Goal: Find specific page/section: Find specific page/section

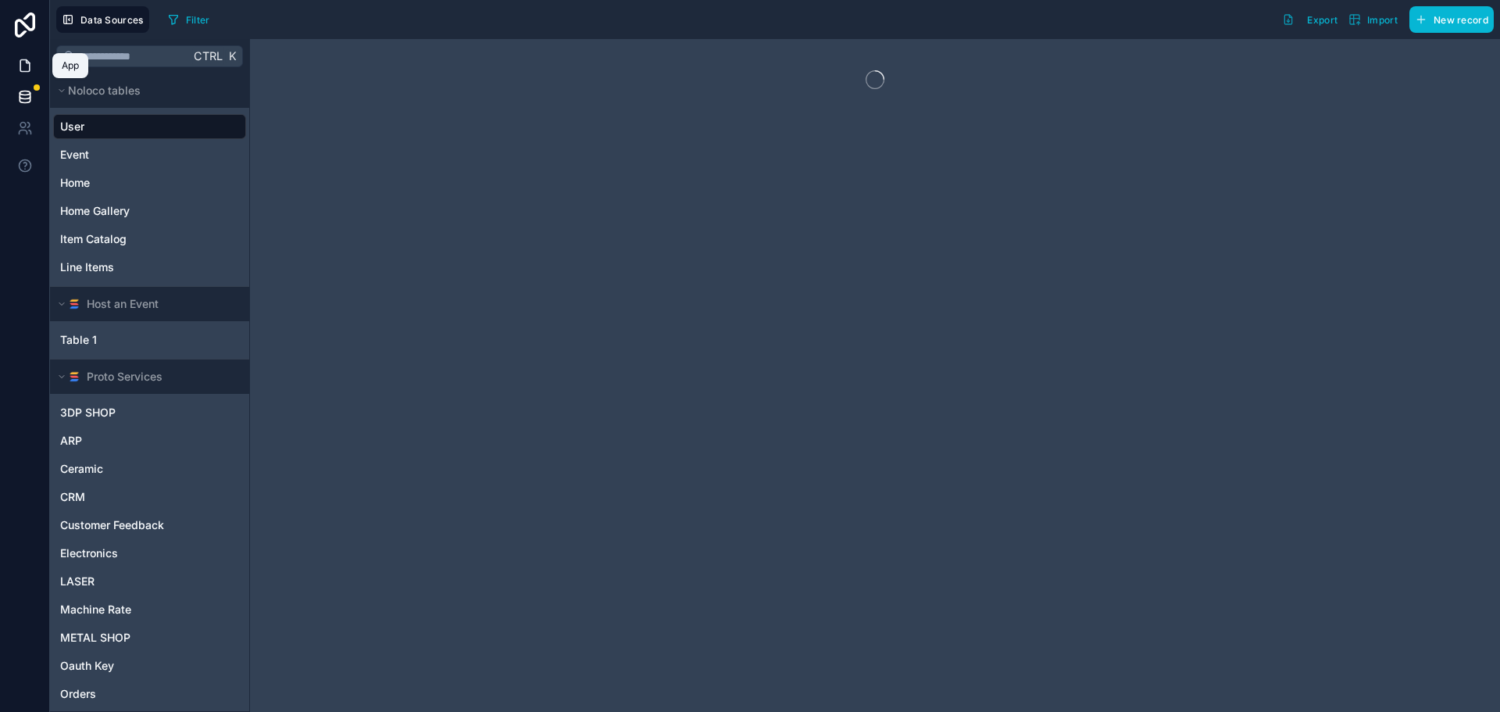
click at [26, 62] on icon at bounding box center [27, 61] width 3 height 3
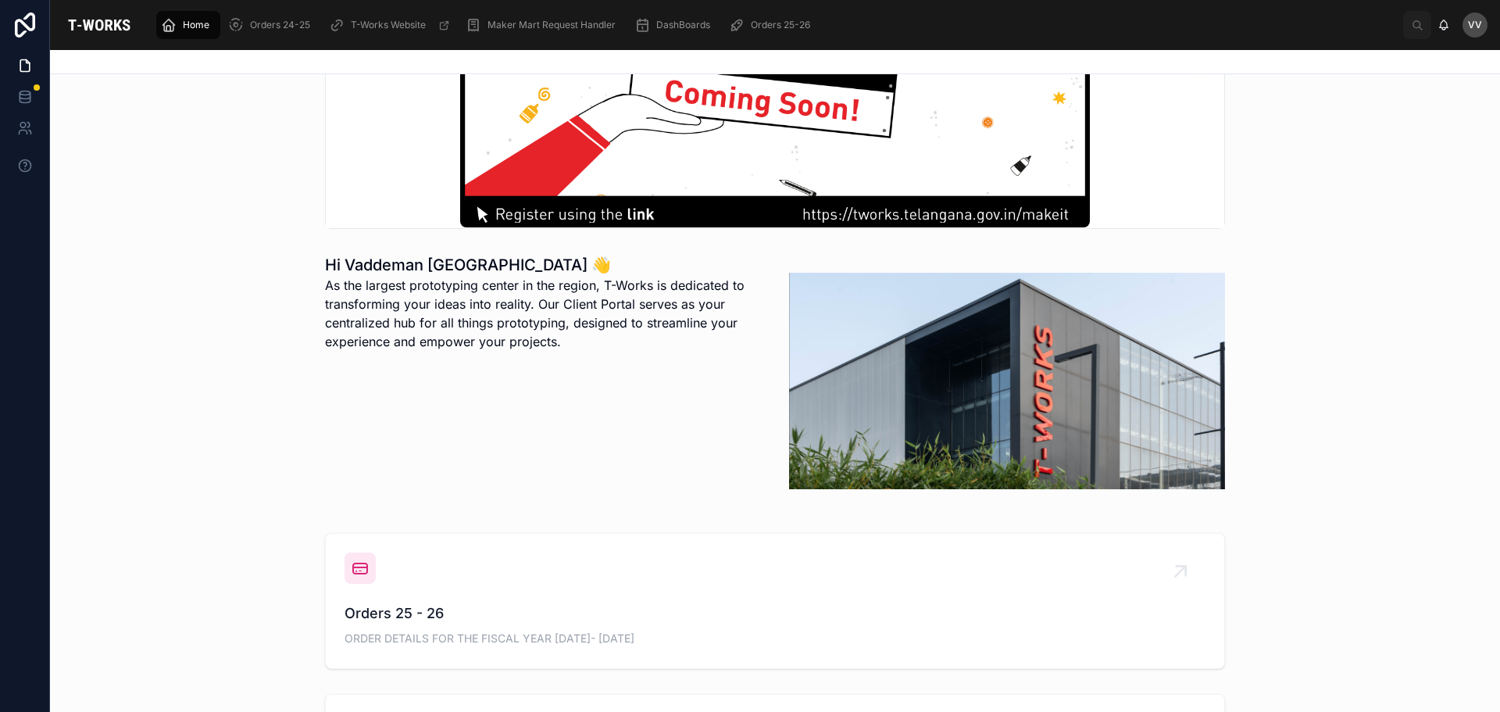
scroll to position [234, 0]
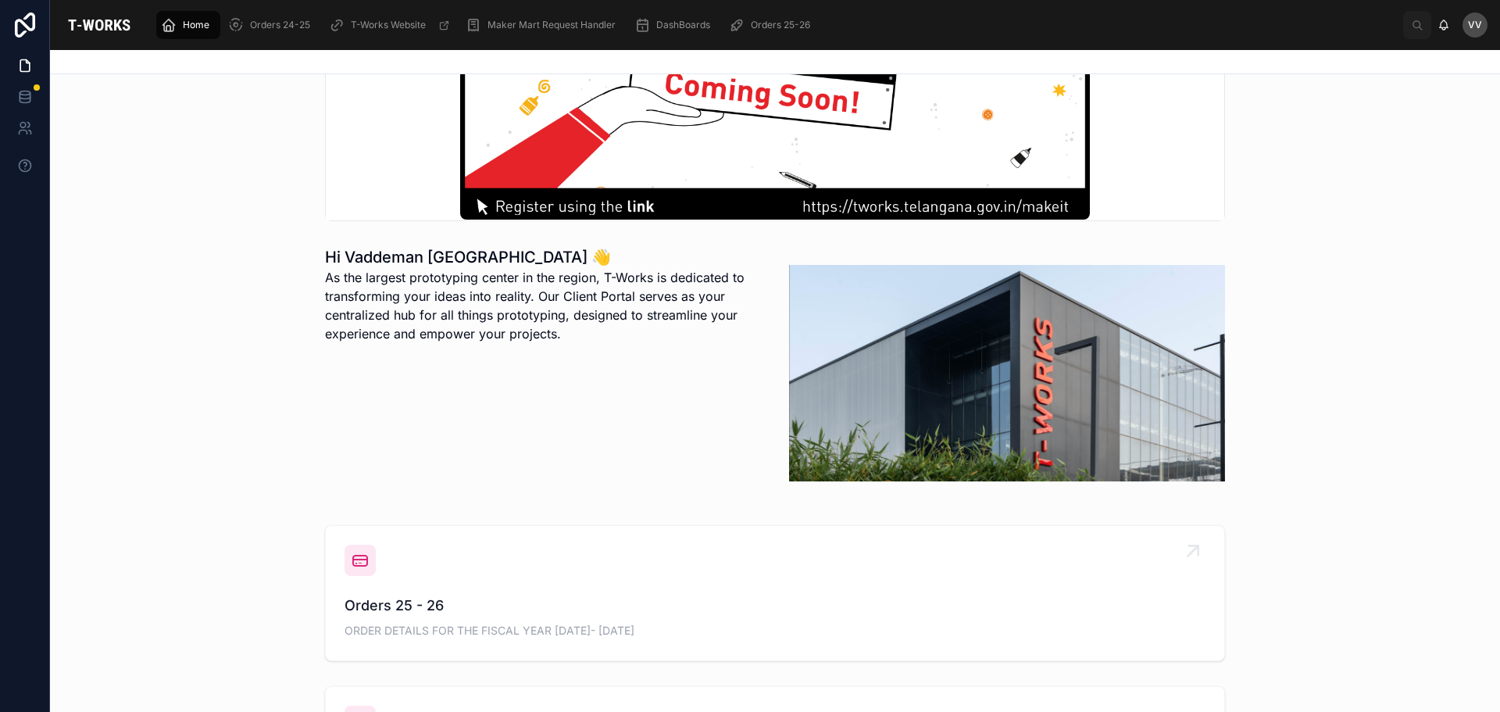
click at [367, 598] on span "Orders 25 - 26" at bounding box center [775, 606] width 861 height 22
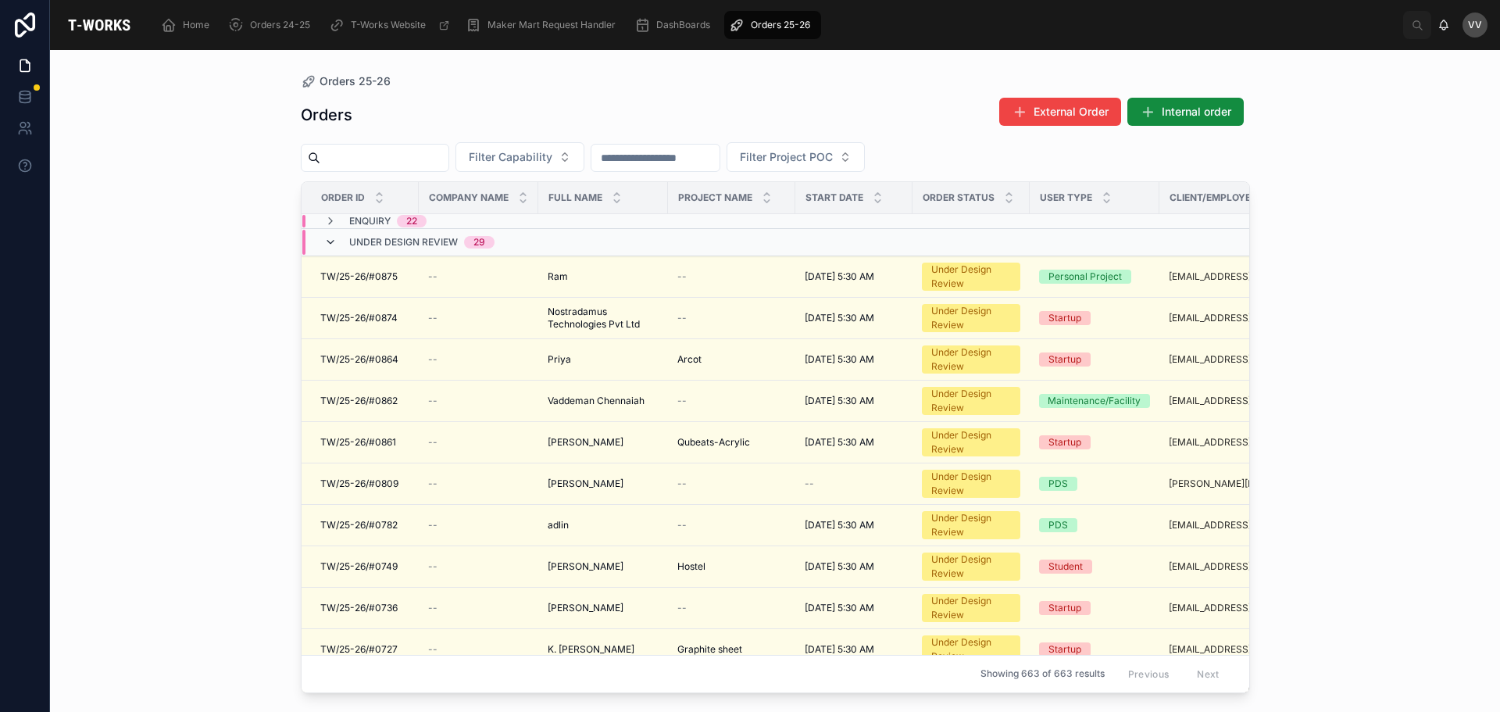
click at [331, 245] on icon at bounding box center [330, 242] width 12 height 12
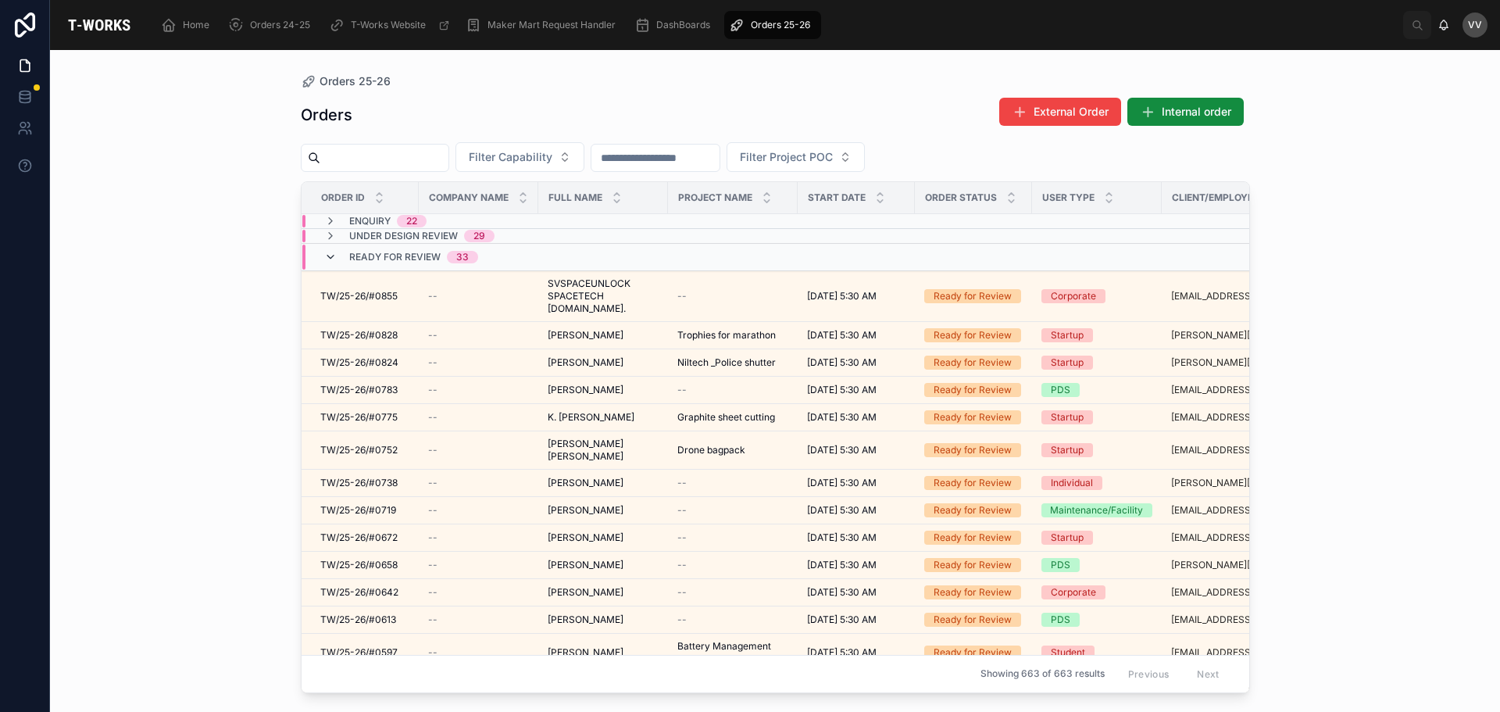
click at [334, 255] on icon at bounding box center [330, 257] width 12 height 12
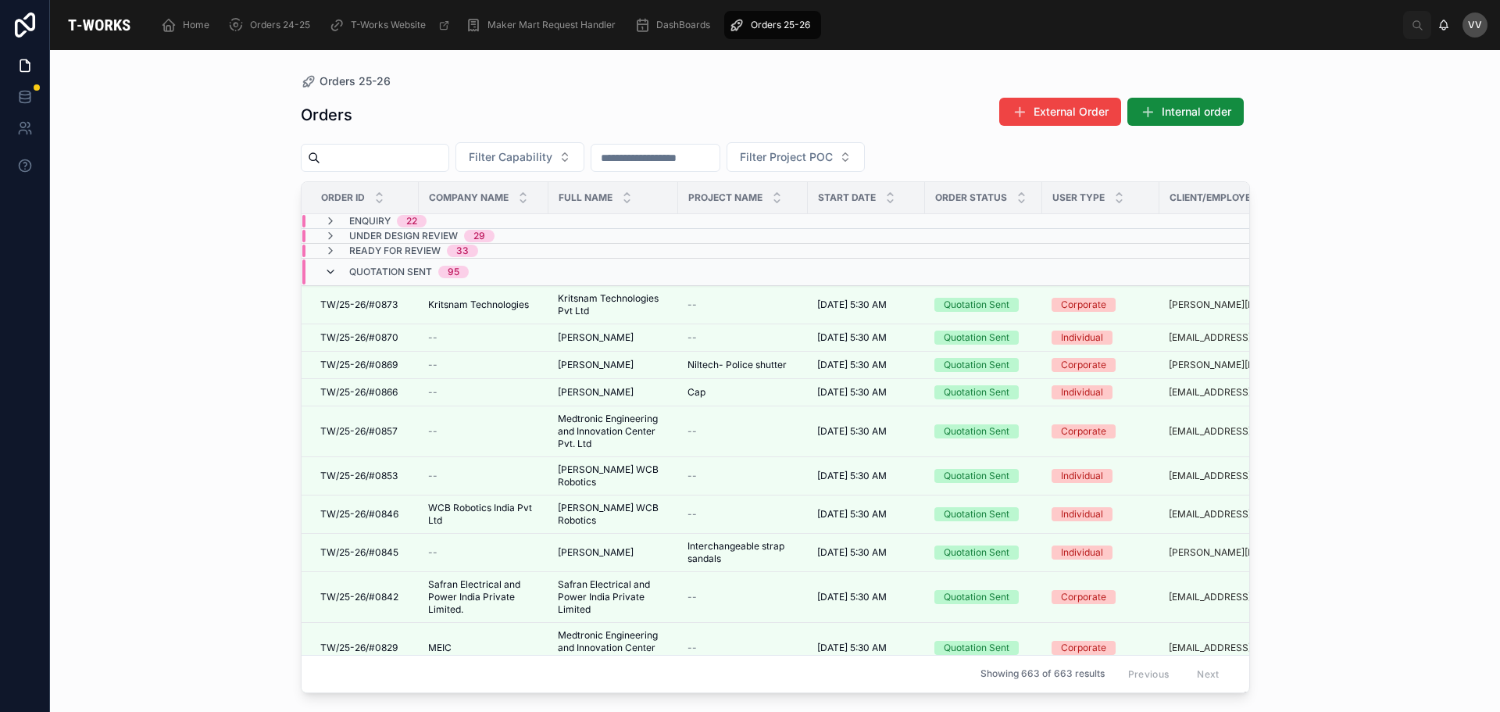
click at [330, 269] on icon at bounding box center [330, 272] width 12 height 12
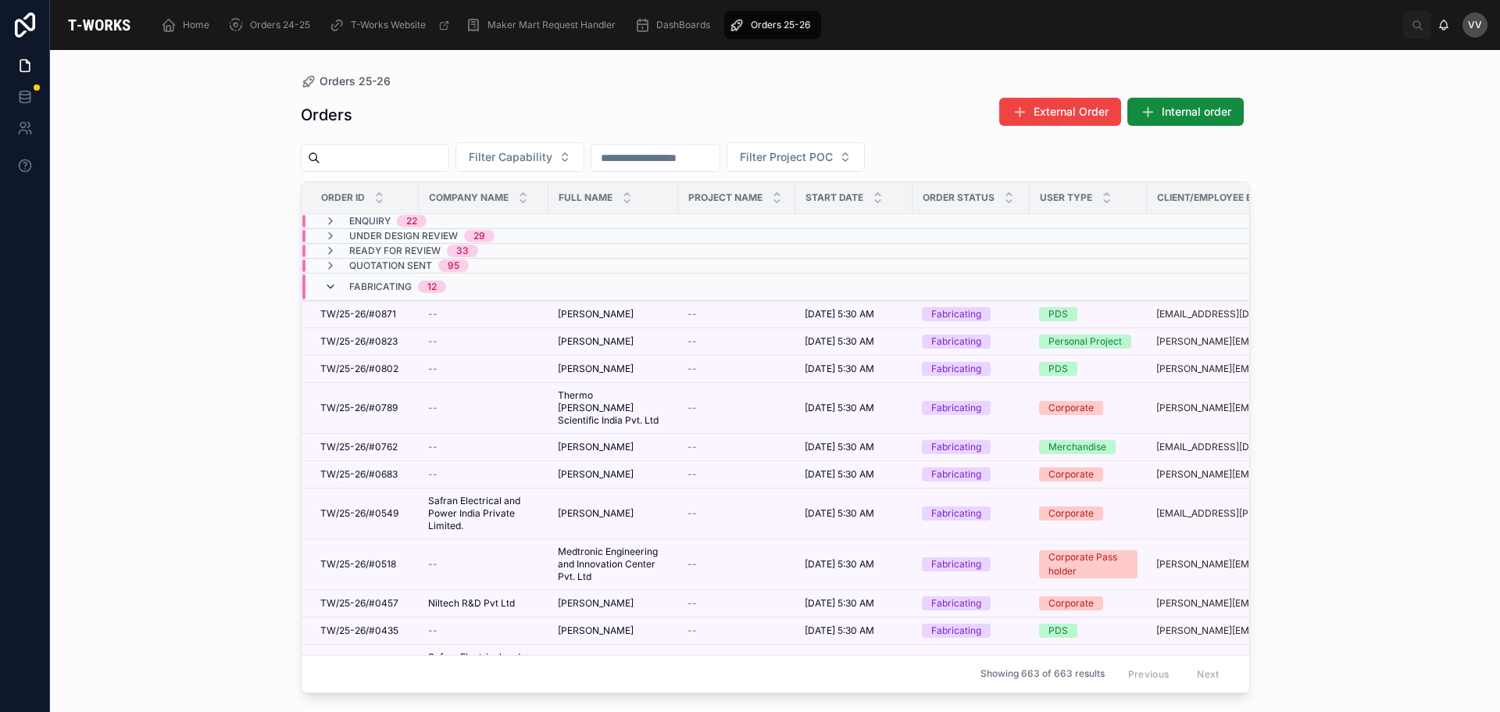
click at [330, 283] on icon at bounding box center [330, 286] width 12 height 12
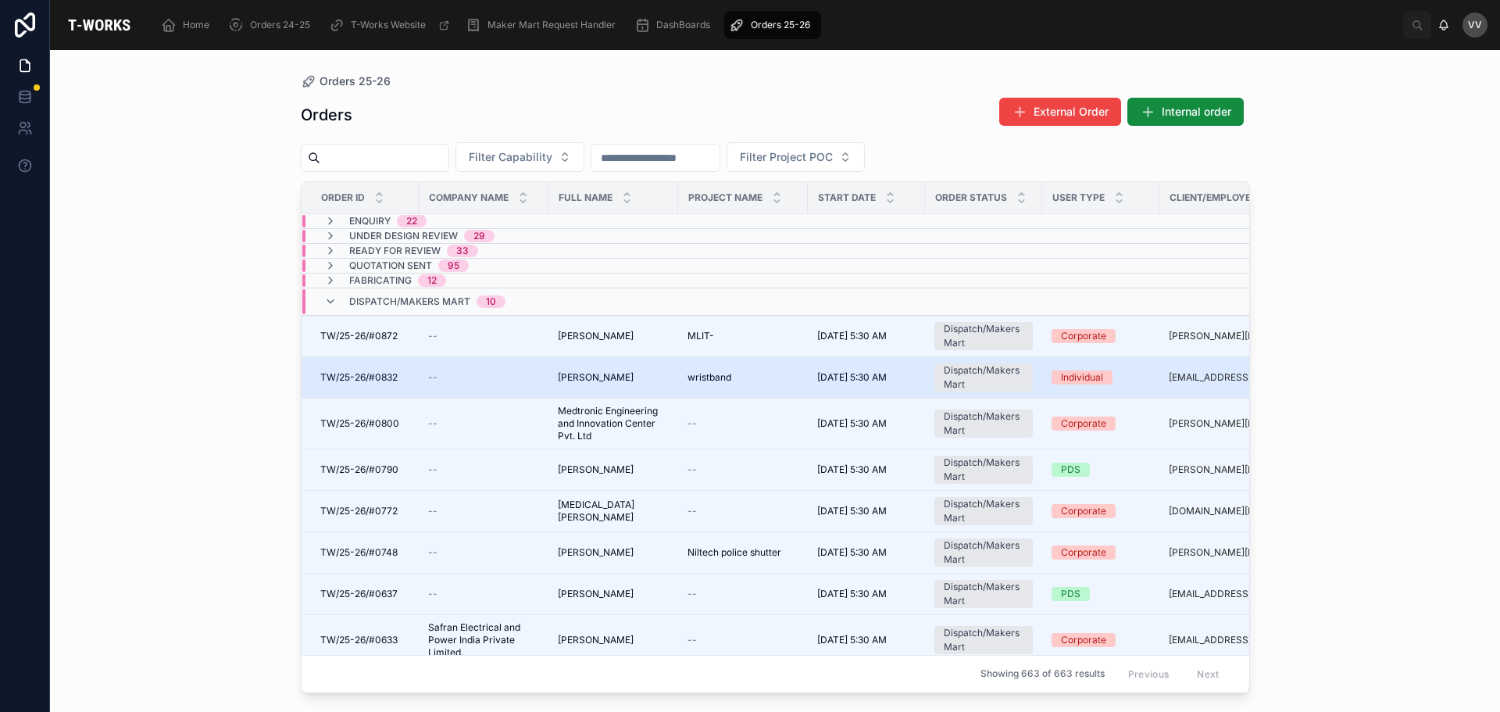
click at [589, 379] on span "[PERSON_NAME]" at bounding box center [596, 377] width 76 height 12
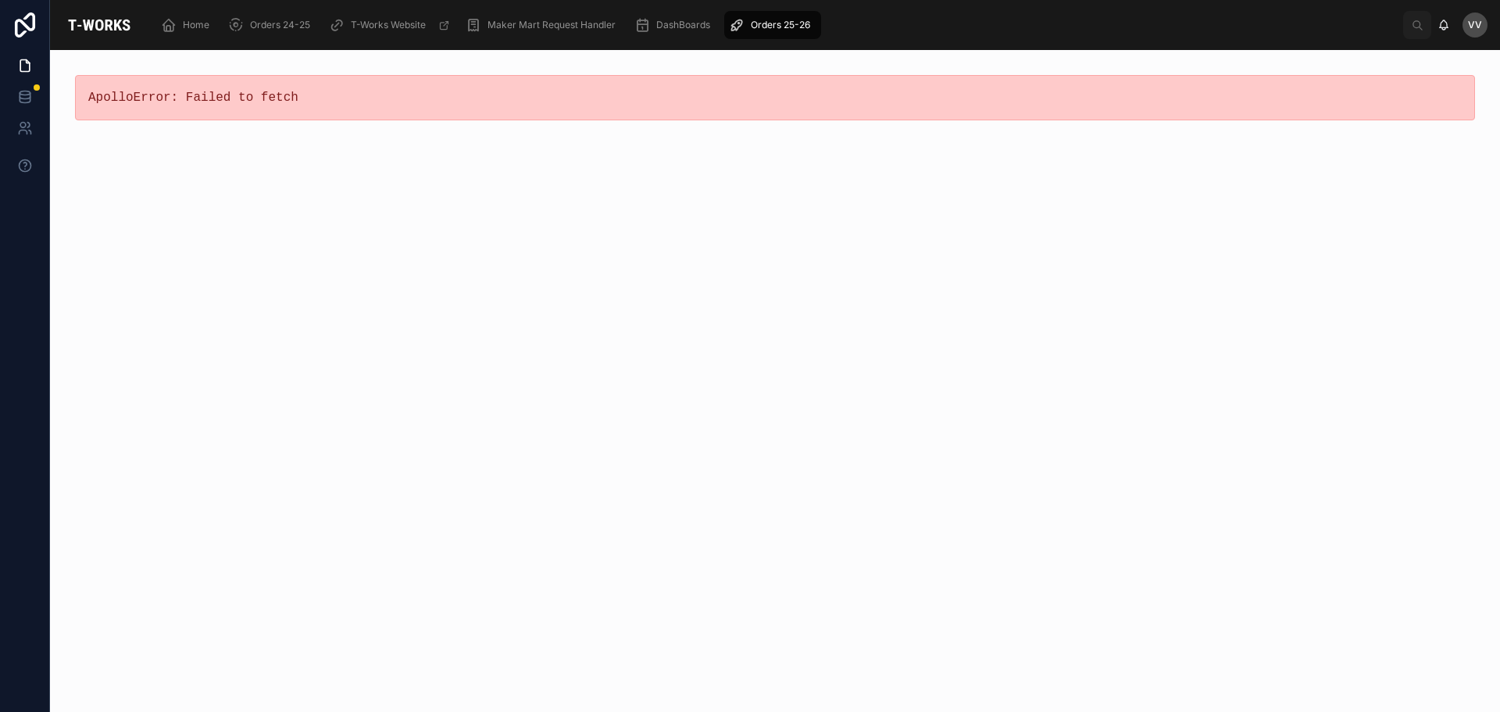
click at [359, 293] on div "ApolloError: Failed to fetch" at bounding box center [775, 381] width 1450 height 662
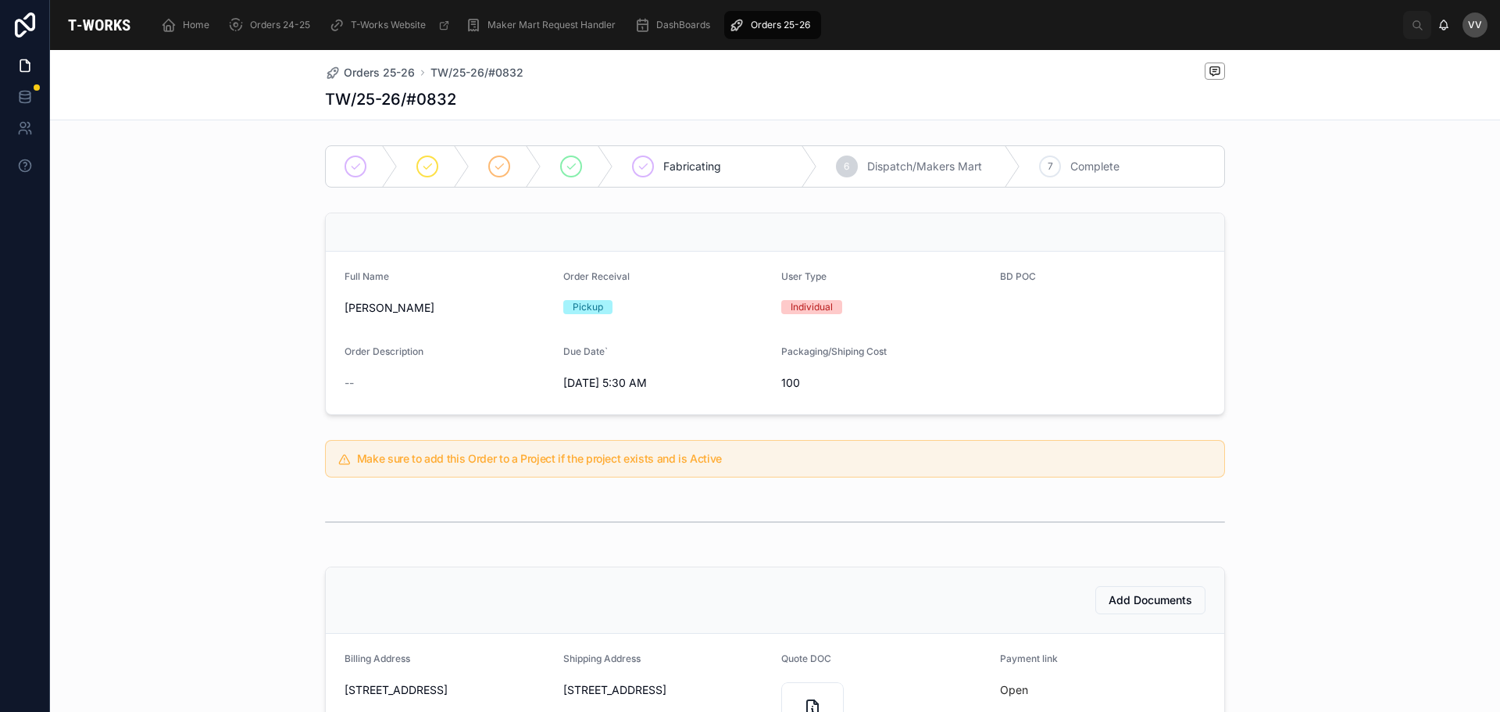
scroll to position [78, 0]
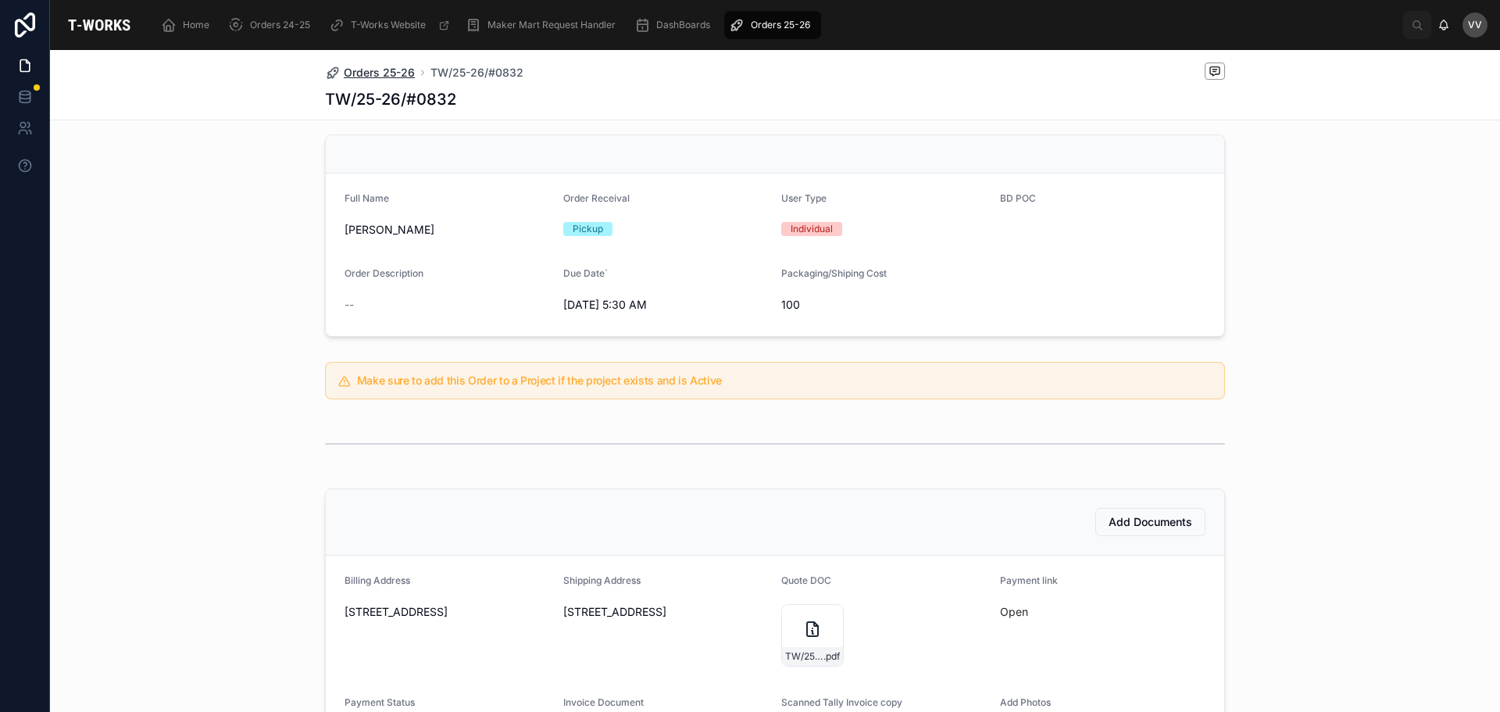
click at [379, 69] on span "Orders 25-26" at bounding box center [379, 73] width 71 height 16
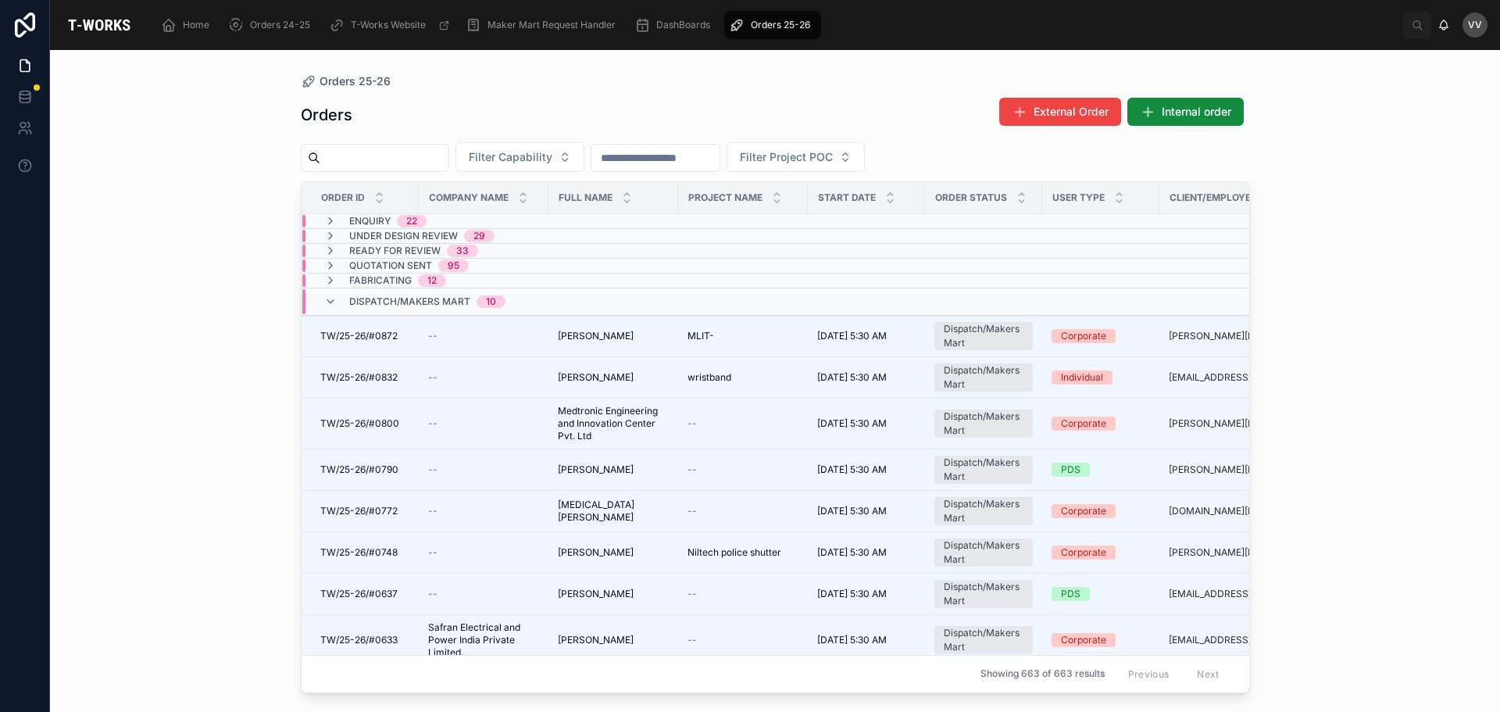
click at [448, 155] on input "text" at bounding box center [384, 158] width 128 height 22
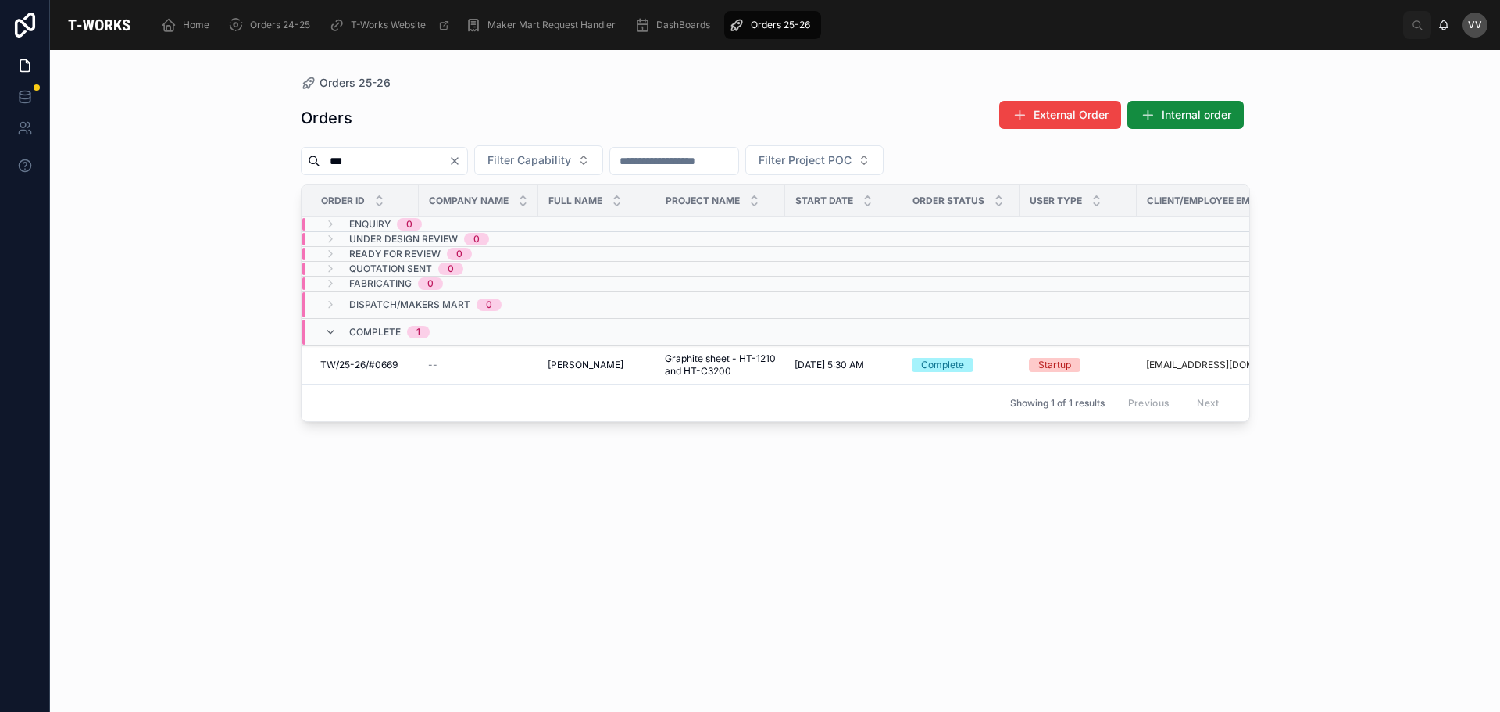
type input "***"
click at [461, 160] on icon "Clear" at bounding box center [454, 161] width 12 height 12
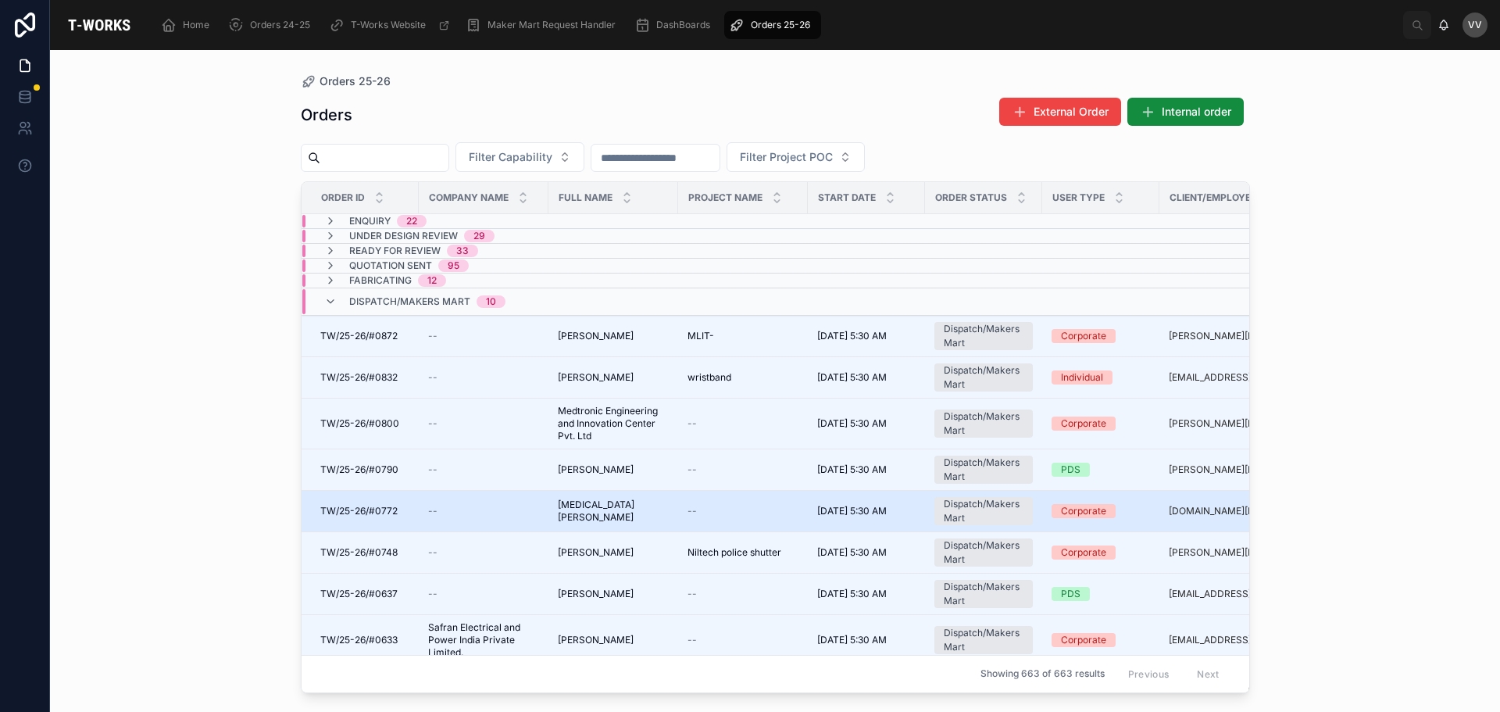
click at [497, 518] on td "--" at bounding box center [484, 511] width 130 height 41
click at [555, 508] on td "GVS santhosh KUMAR GVS santhosh KUMAR" at bounding box center [613, 511] width 130 height 41
click at [571, 510] on span "[MEDICAL_DATA] [PERSON_NAME]" at bounding box center [613, 510] width 111 height 25
